Goal: Communication & Community: Answer question/provide support

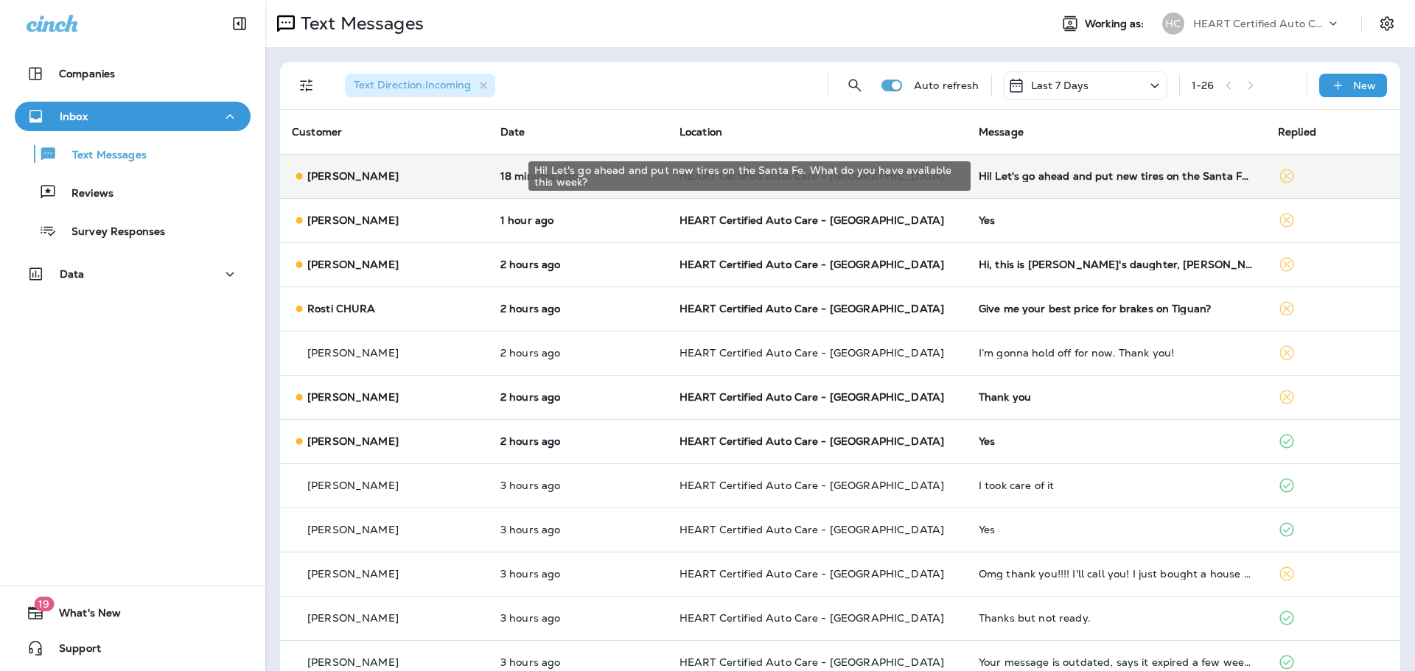
click at [1054, 174] on div "Hi! Let's go ahead and put new tires on the Santa Fe. What do you have availabl…" at bounding box center [1117, 176] width 276 height 12
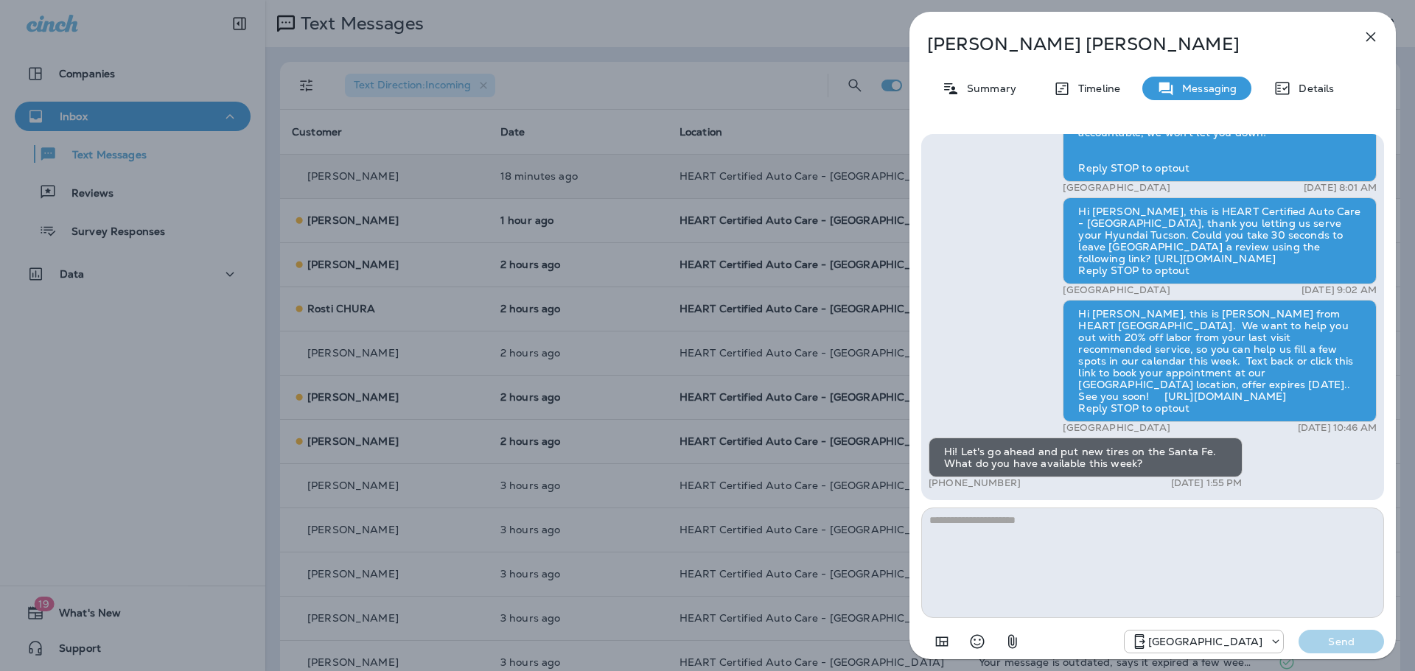
click at [1379, 33] on icon "button" at bounding box center [1371, 37] width 18 height 18
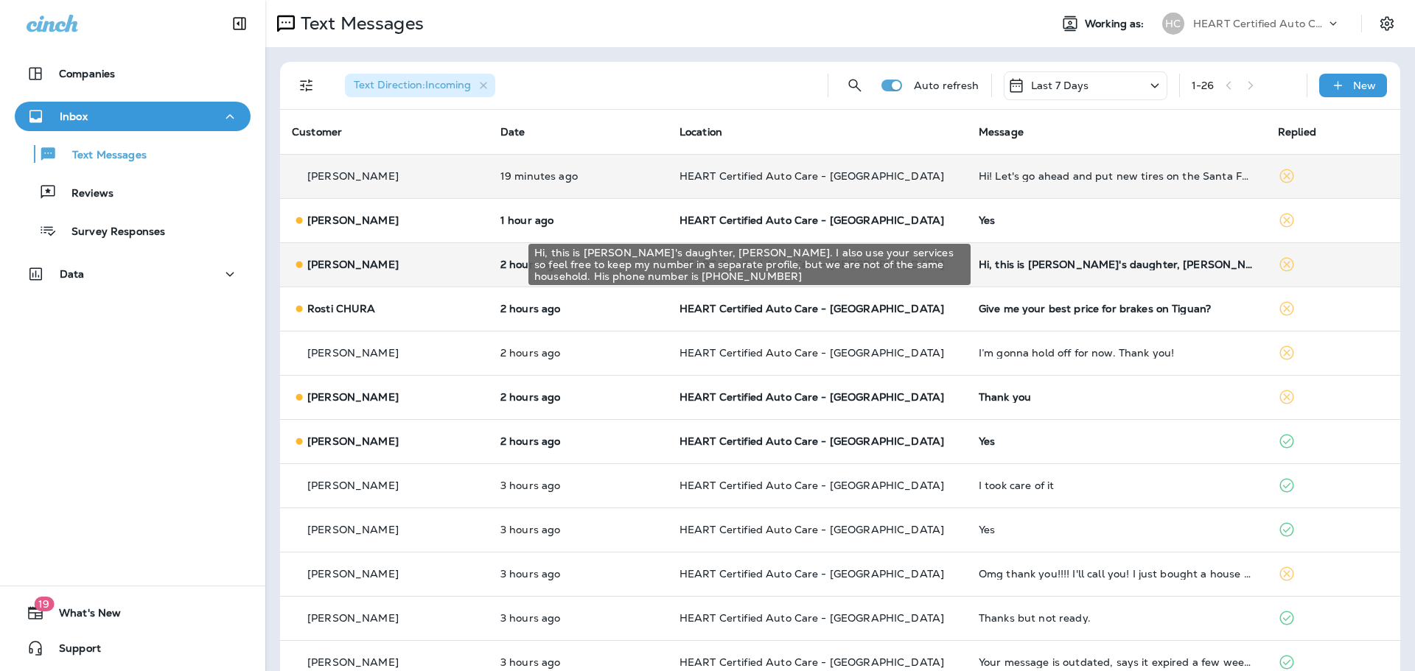
click at [1067, 268] on div "Hi, this is [PERSON_NAME]'s daughter, [PERSON_NAME]. I also use your services s…" at bounding box center [1117, 265] width 276 height 12
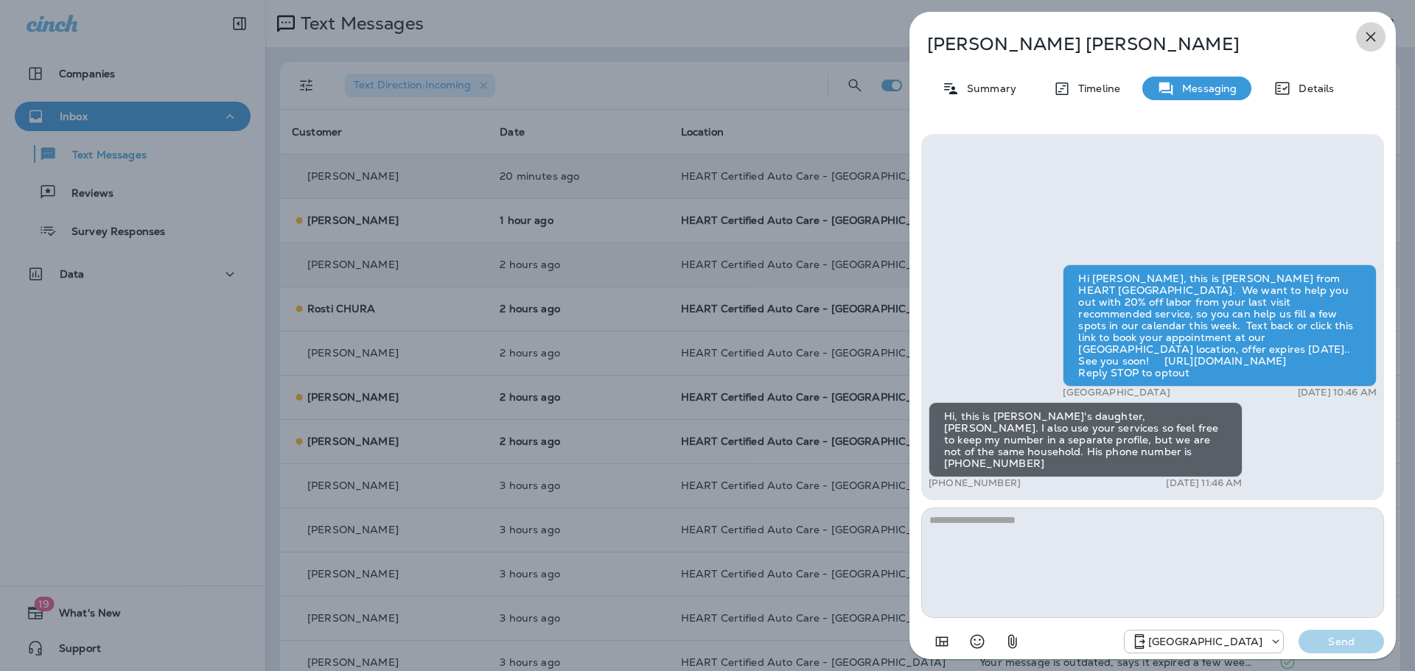
click at [1370, 35] on icon "button" at bounding box center [1371, 37] width 10 height 10
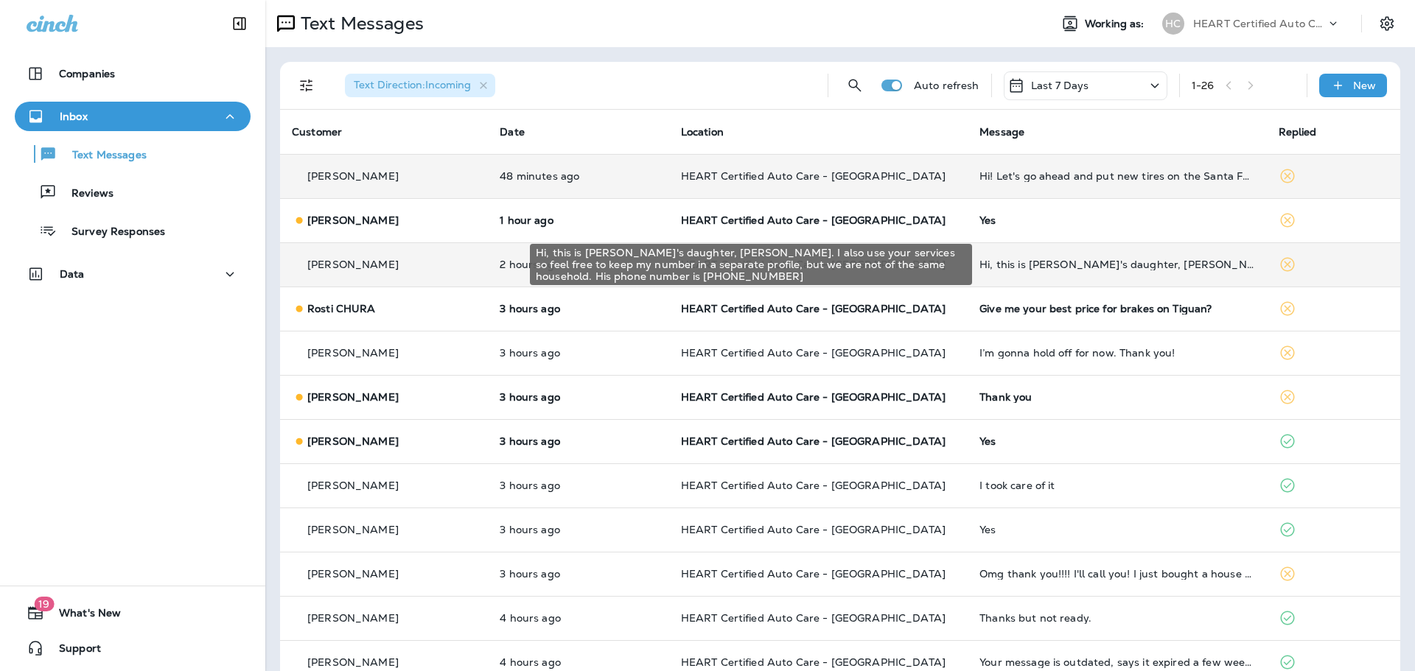
click at [1063, 266] on div "Hi, this is [PERSON_NAME]'s daughter, [PERSON_NAME]. I also use your services s…" at bounding box center [1116, 265] width 275 height 12
